Goal: Use online tool/utility: Utilize a website feature to perform a specific function

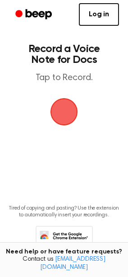
click at [66, 113] on span "button" at bounding box center [64, 111] width 25 height 25
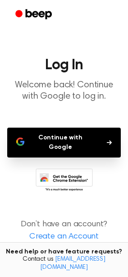
click at [101, 136] on button "Continue with Google" at bounding box center [64, 142] width 114 height 30
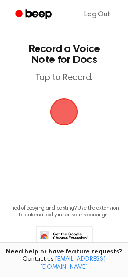
click at [73, 116] on span "button" at bounding box center [64, 111] width 25 height 25
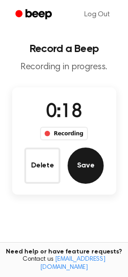
click at [89, 164] on button "Save" at bounding box center [86, 165] width 36 height 36
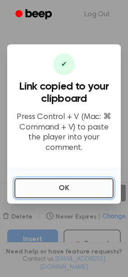
click at [60, 192] on button "OK" at bounding box center [63, 188] width 99 height 20
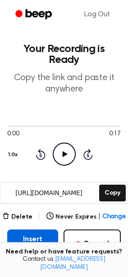
click at [31, 235] on button "Insert into Doc" at bounding box center [32, 243] width 51 height 29
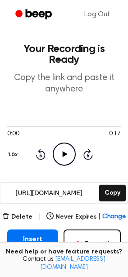
click at [65, 151] on icon at bounding box center [64, 154] width 5 height 6
click at [65, 151] on icon at bounding box center [64, 154] width 4 height 6
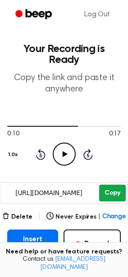
click at [115, 184] on button "Copy" at bounding box center [112, 192] width 27 height 17
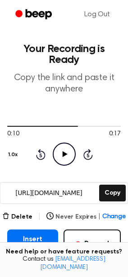
click at [110, 212] on span "Change" at bounding box center [115, 216] width 24 height 9
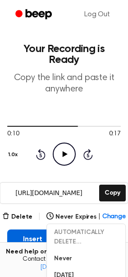
click at [32, 234] on button "Insert into Doc" at bounding box center [32, 243] width 51 height 29
